Goal: Task Accomplishment & Management: Manage account settings

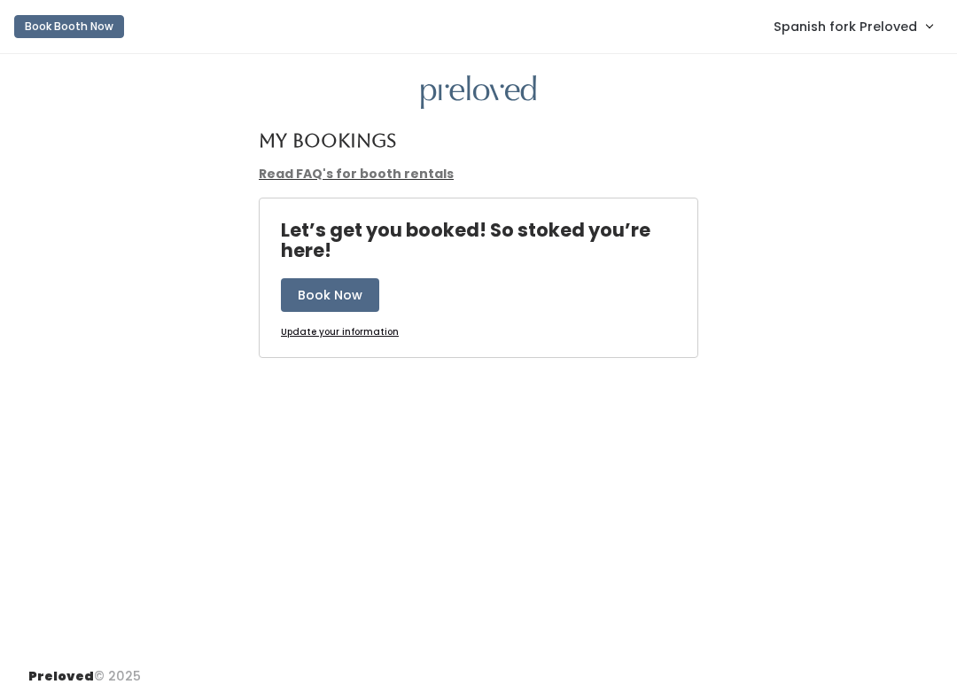
click at [838, 21] on span "Spanish fork Preloved" at bounding box center [844, 26] width 143 height 19
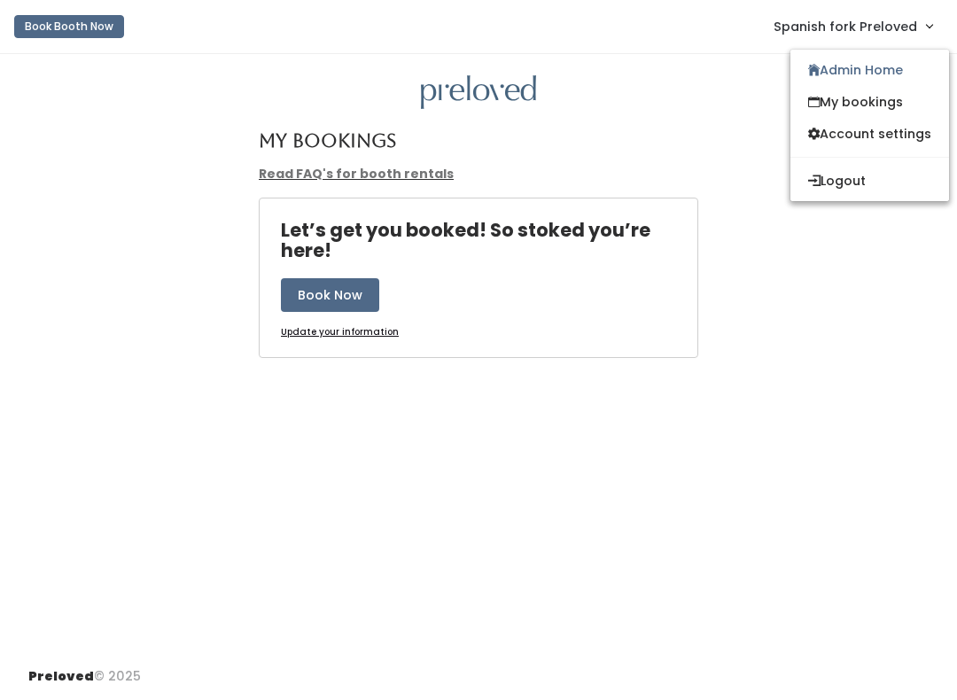
click at [832, 73] on link "Admin Home" at bounding box center [869, 70] width 159 height 32
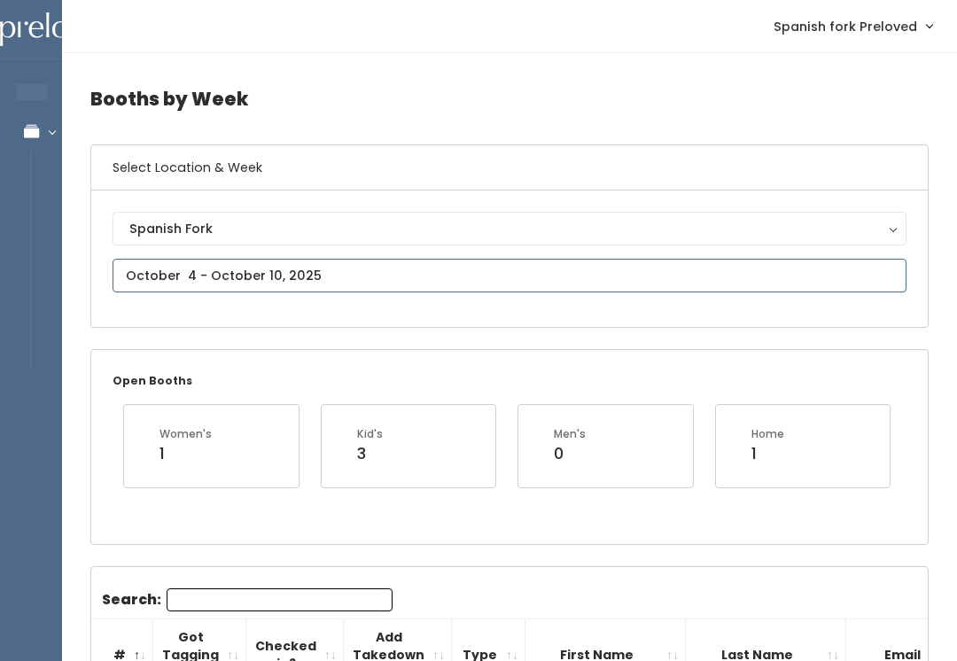
click at [349, 273] on input "text" at bounding box center [509, 276] width 794 height 34
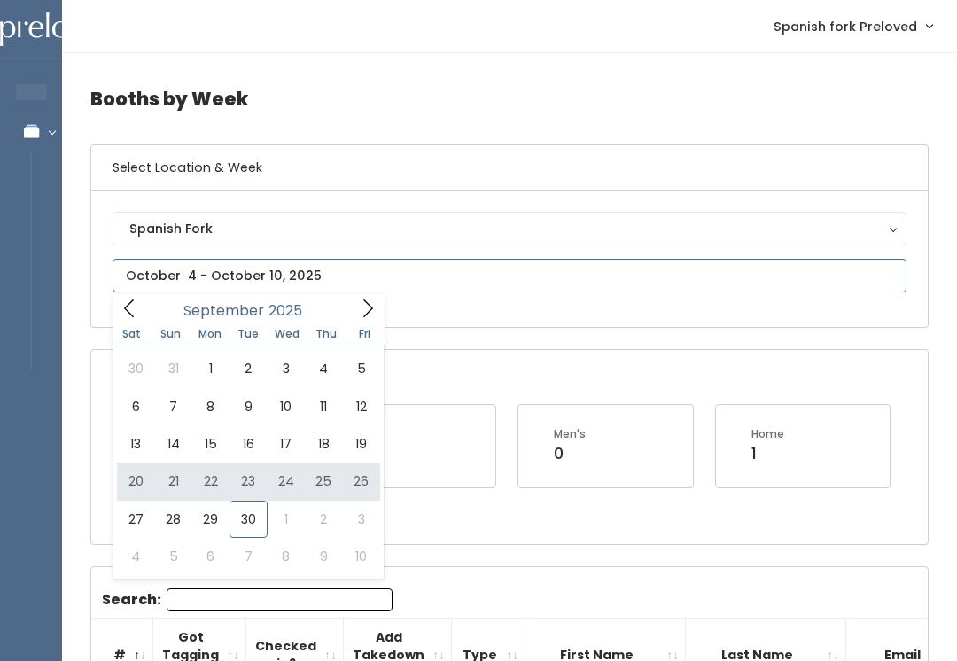
type input "[DATE] to [DATE]"
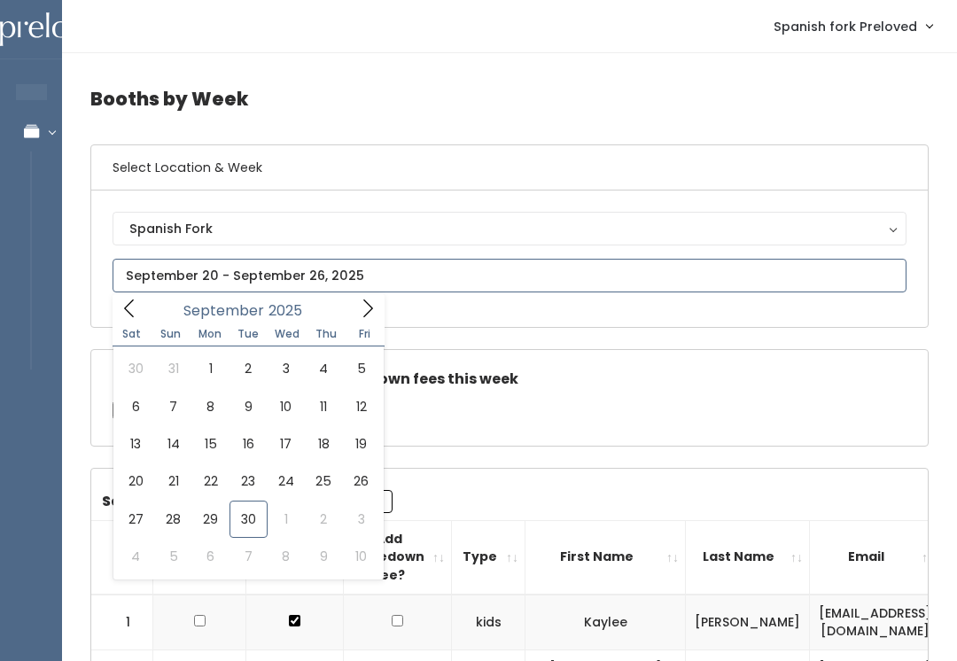
type input "[DATE] to [DATE]"
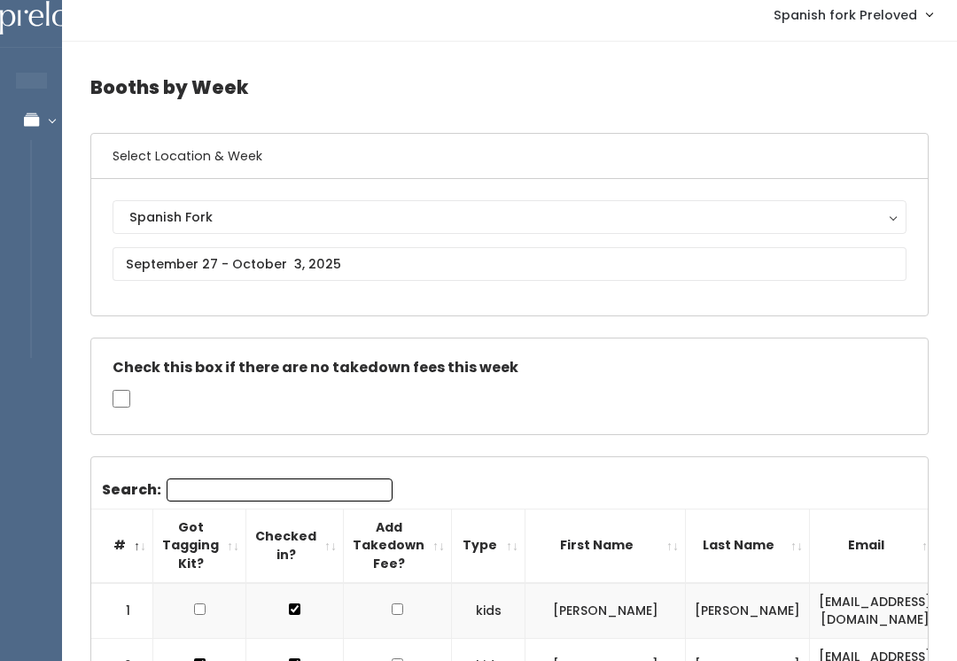
scroll to position [12, 0]
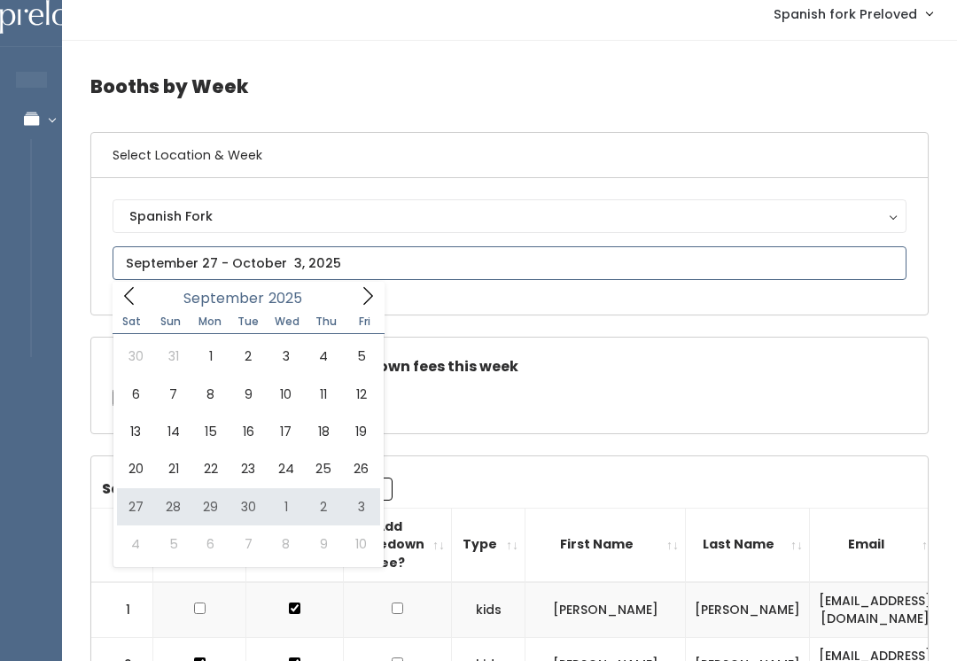
type input "September 27 to October 3"
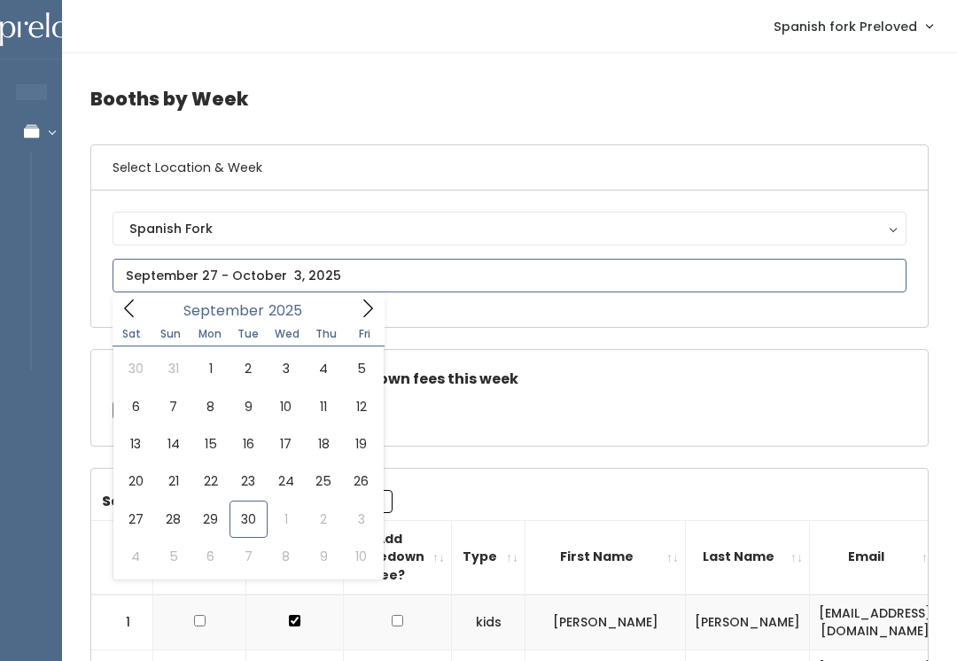
type input "October 4 to October 10"
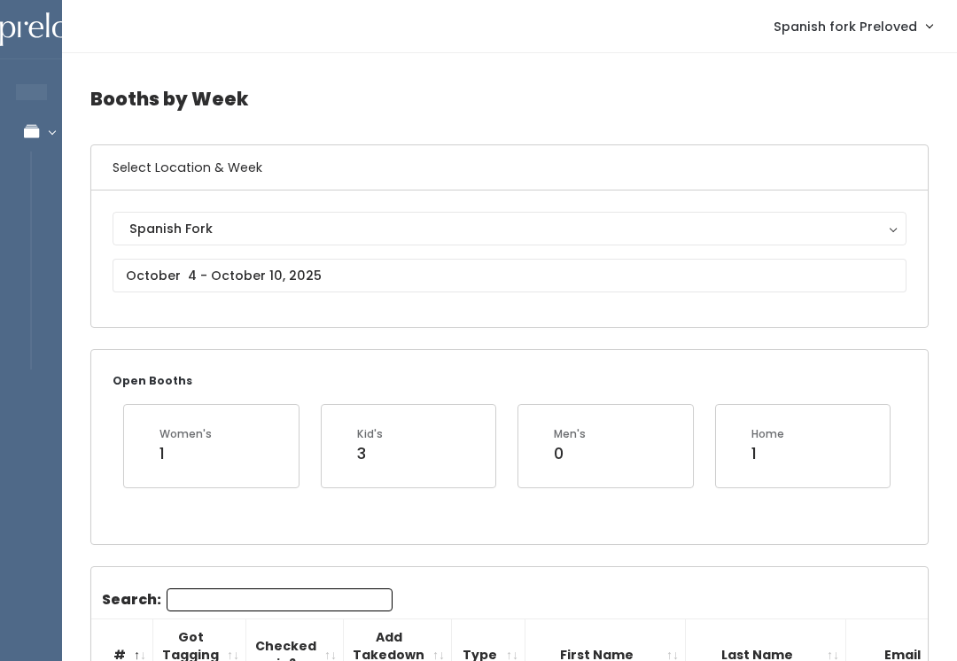
click at [902, 25] on span "Spanish fork Preloved" at bounding box center [844, 26] width 143 height 19
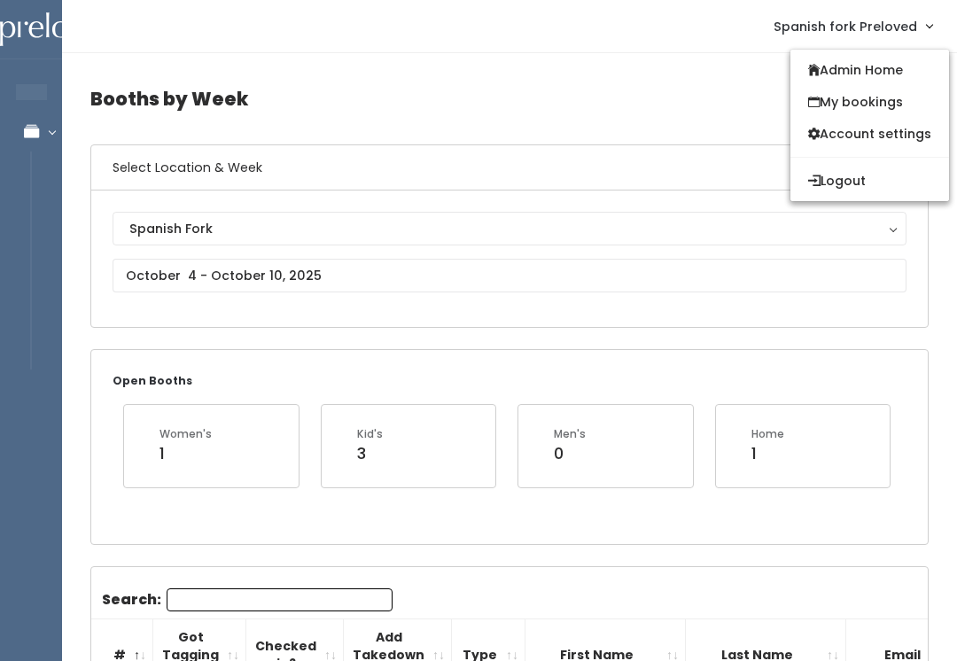
click at [915, 70] on link "Admin Home" at bounding box center [869, 70] width 159 height 32
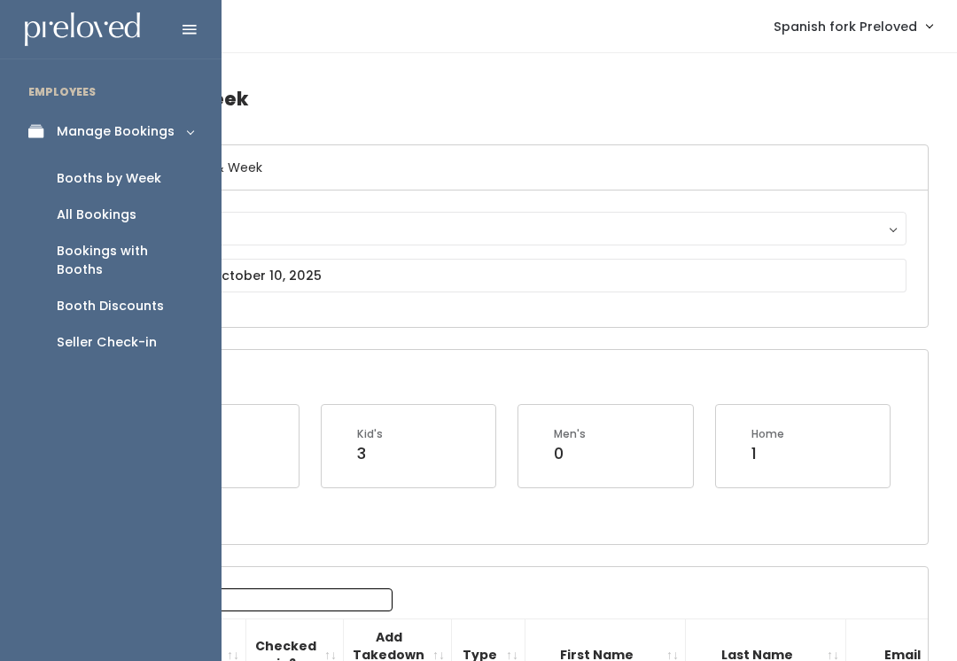
click at [145, 297] on div "Booth Discounts" at bounding box center [110, 306] width 107 height 19
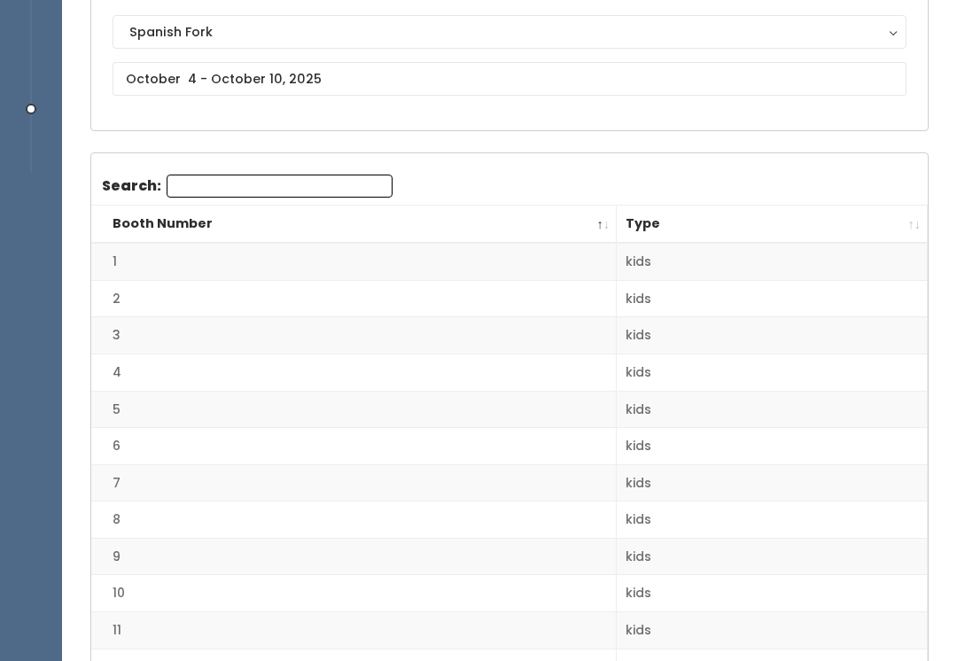
click at [905, 228] on th "Type" at bounding box center [772, 225] width 311 height 38
click at [911, 221] on th "Type" at bounding box center [772, 225] width 311 height 38
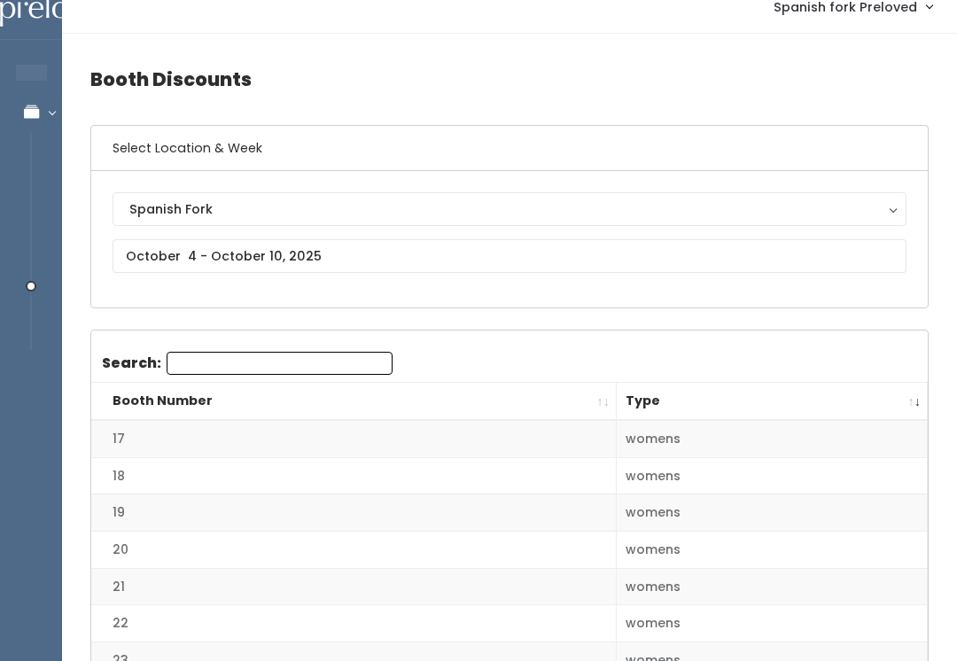
scroll to position [0, 0]
